Goal: Task Accomplishment & Management: Use online tool/utility

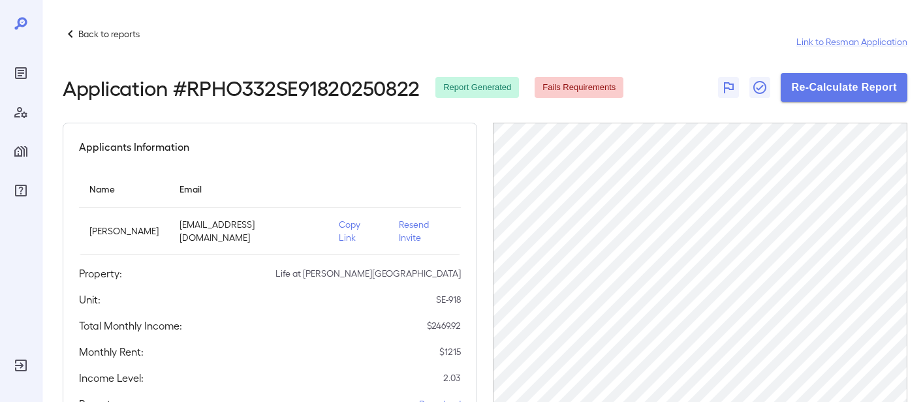
scroll to position [65, 0]
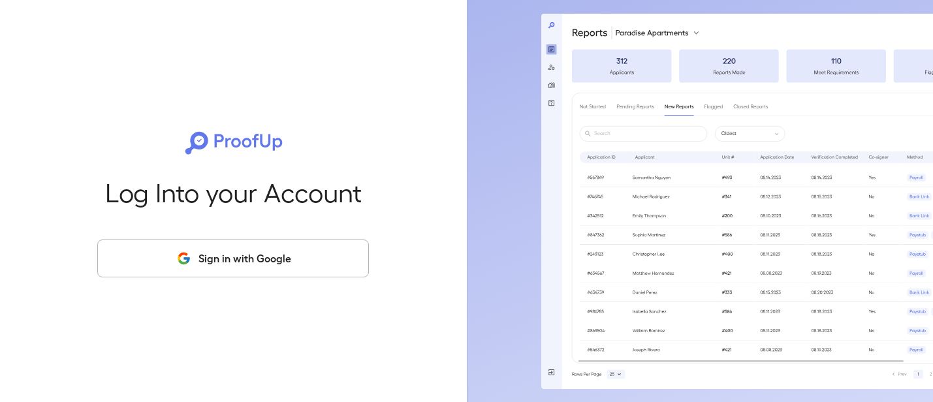
click at [278, 249] on button "Sign in with Google" at bounding box center [233, 259] width 272 height 38
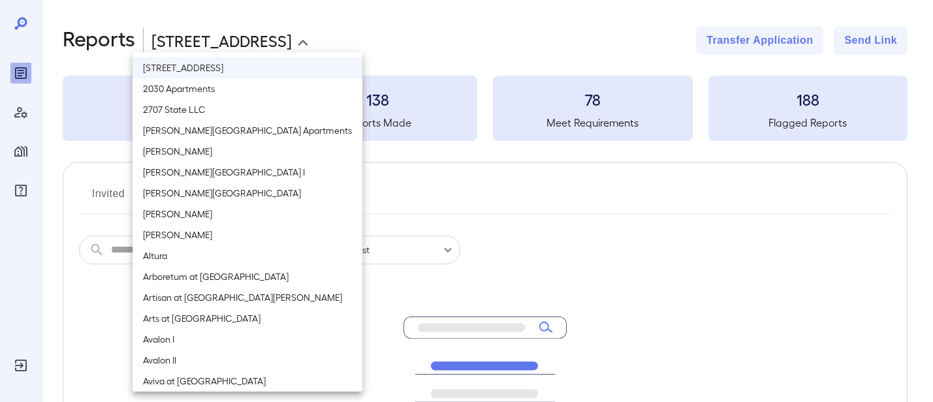
click at [185, 52] on body "**********" at bounding box center [466, 201] width 933 height 402
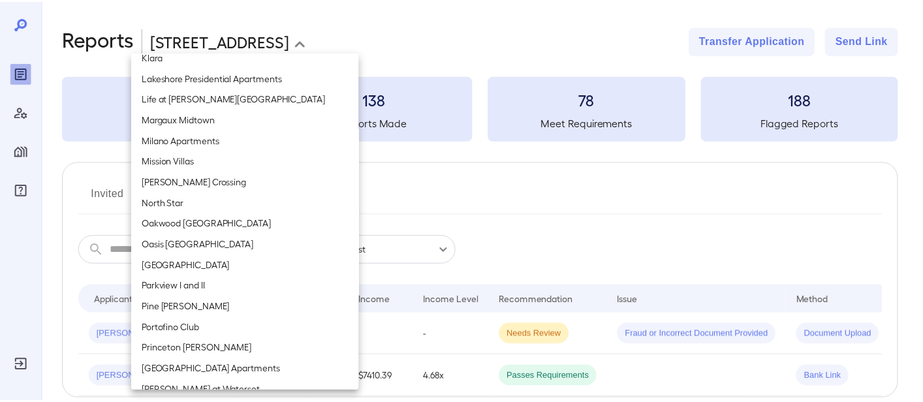
scroll to position [914, 0]
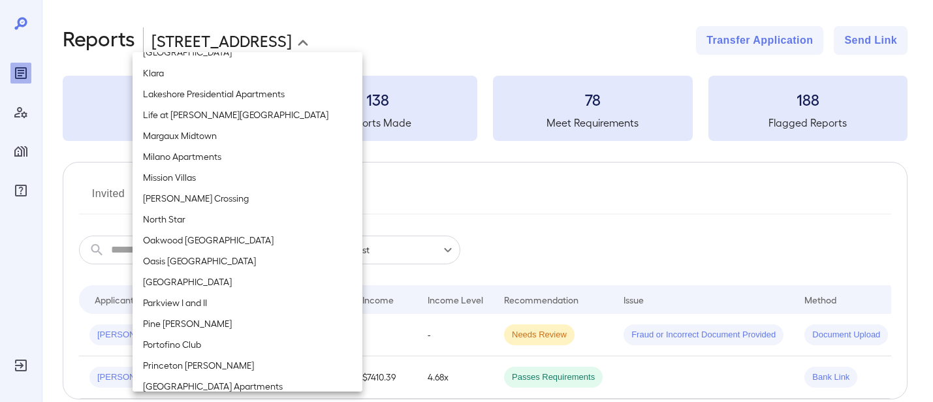
click at [212, 118] on li "Life at Jackson Square" at bounding box center [248, 114] width 230 height 21
type input "**********"
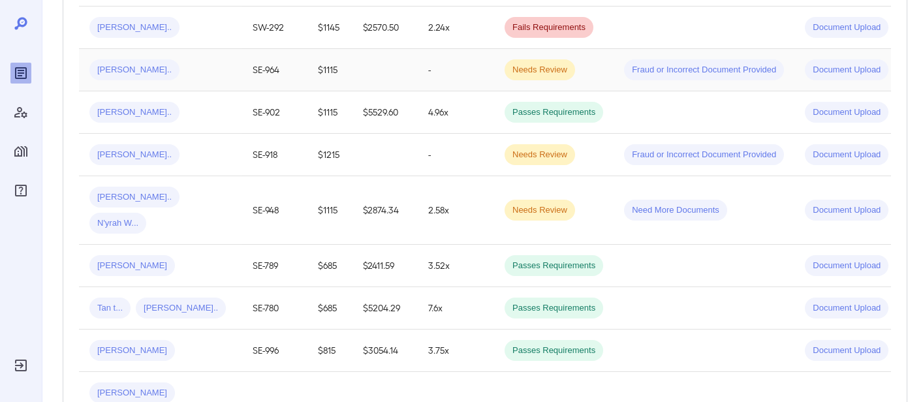
scroll to position [402, 0]
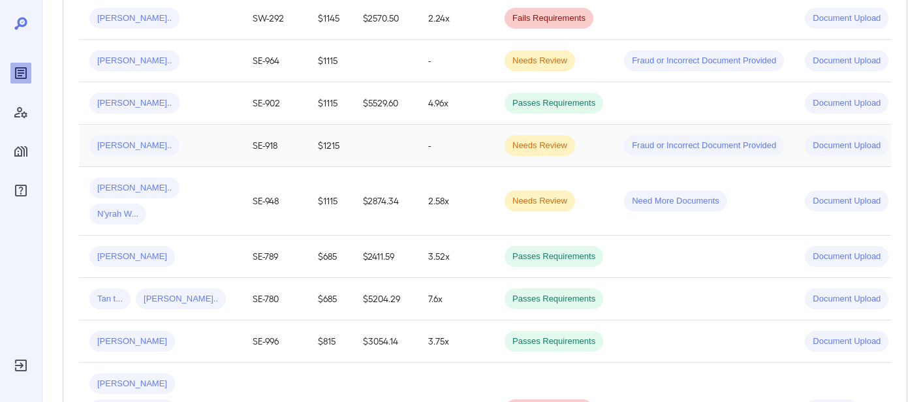
click at [211, 147] on div "Kierra S..." at bounding box center [160, 145] width 142 height 21
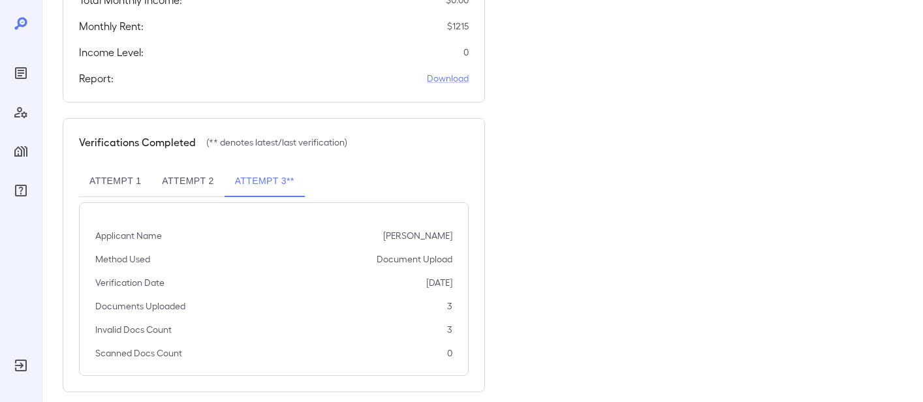
scroll to position [326, 0]
click at [204, 166] on button "Attempt 2" at bounding box center [187, 180] width 72 height 31
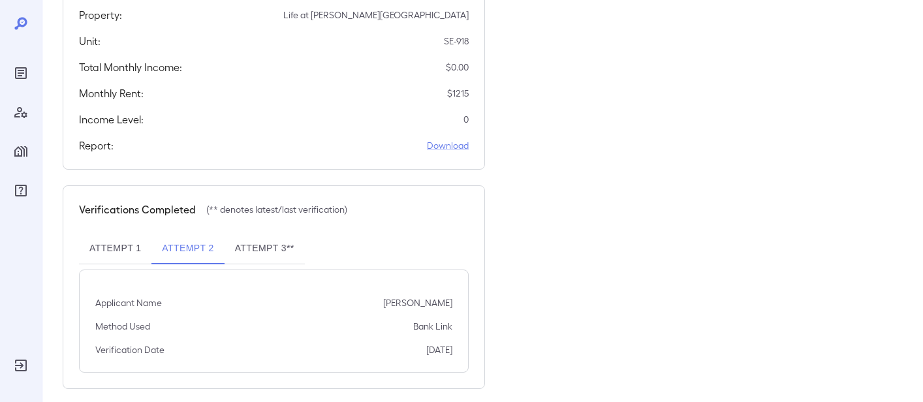
click at [279, 239] on button "Attempt 3**" at bounding box center [265, 248] width 80 height 31
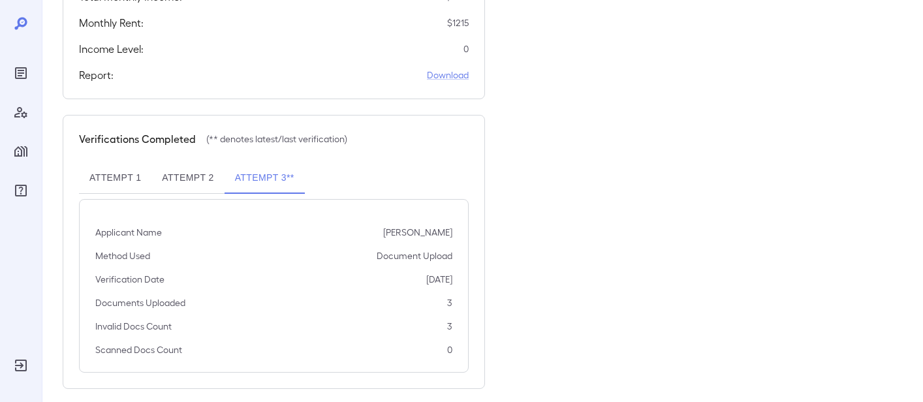
scroll to position [0, 0]
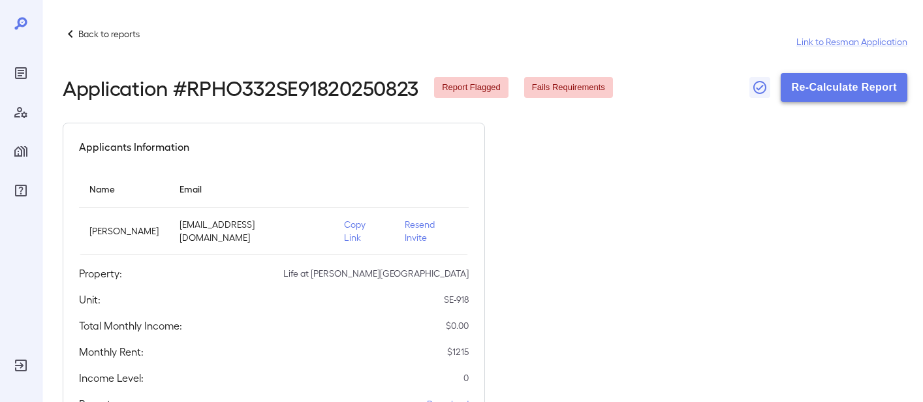
click at [795, 91] on button "Re-Calculate Report" at bounding box center [844, 87] width 127 height 29
click at [105, 44] on div "Back to reports Link to Resman Application" at bounding box center [485, 41] width 845 height 31
click at [104, 35] on p "Back to reports" at bounding box center [108, 33] width 61 height 13
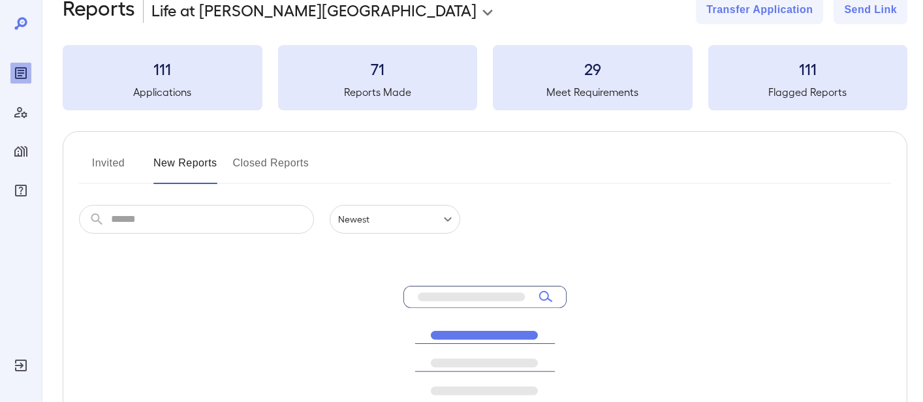
scroll to position [65, 0]
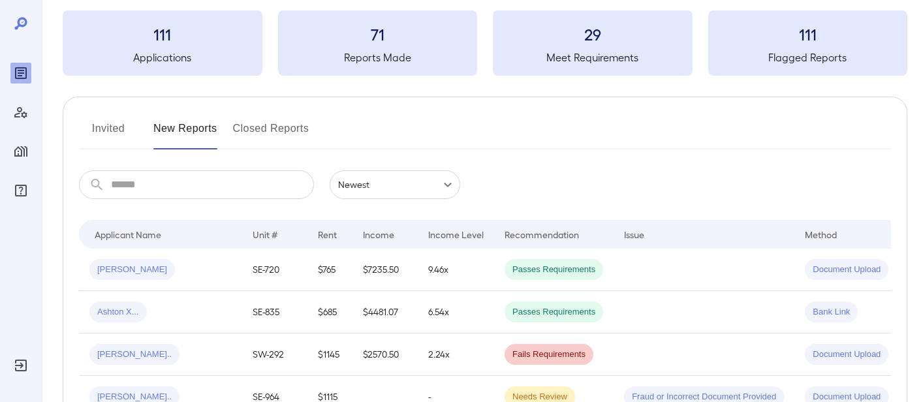
click at [189, 285] on td "Lisa W..." at bounding box center [160, 270] width 163 height 42
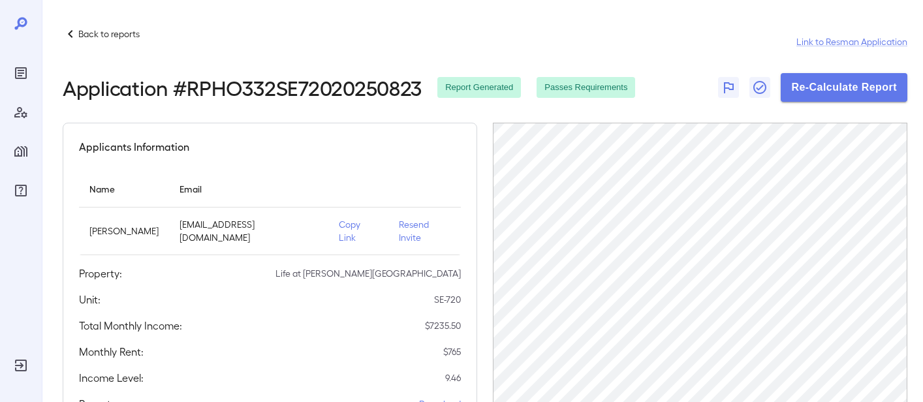
drag, startPoint x: 219, startPoint y: 116, endPoint x: 284, endPoint y: 89, distance: 70.0
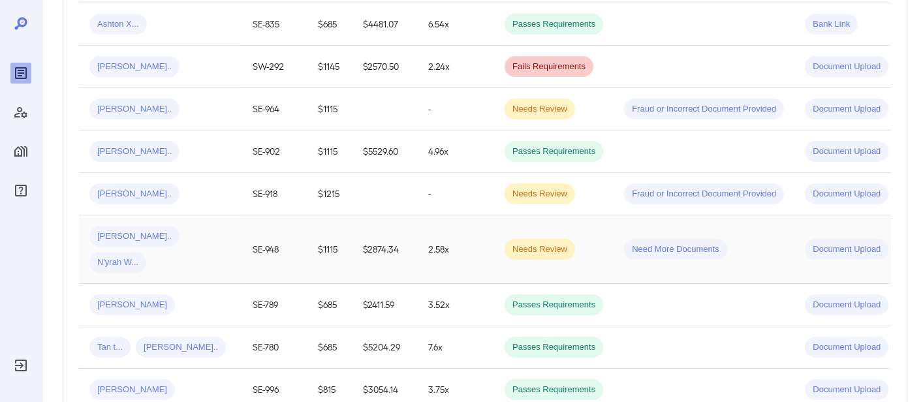
scroll to position [352, 0]
click at [187, 193] on div "Kierra S..." at bounding box center [160, 195] width 142 height 21
